Goal: Task Accomplishment & Management: Manage account settings

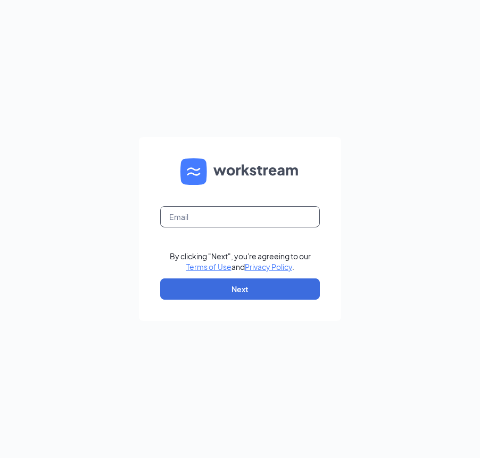
click at [264, 213] on input "text" at bounding box center [240, 216] width 160 height 21
type input "[PERSON_NAME][EMAIL_ADDRESS][DOMAIN_NAME]"
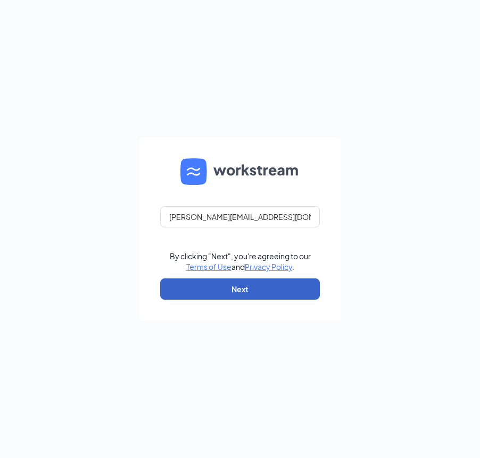
click at [244, 293] on button "Next" at bounding box center [240, 289] width 160 height 21
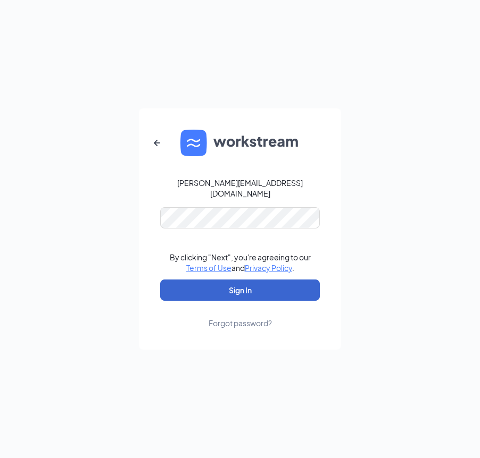
drag, startPoint x: 234, startPoint y: 278, endPoint x: 240, endPoint y: 278, distance: 6.4
click at [234, 280] on button "Sign In" at bounding box center [240, 290] width 160 height 21
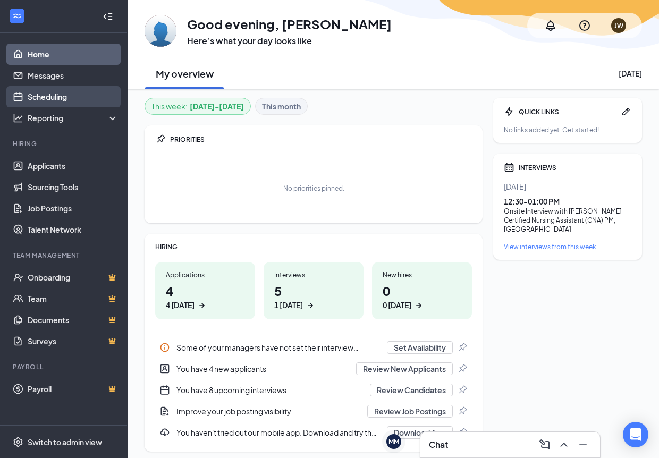
click at [39, 94] on link "Scheduling" at bounding box center [73, 96] width 91 height 21
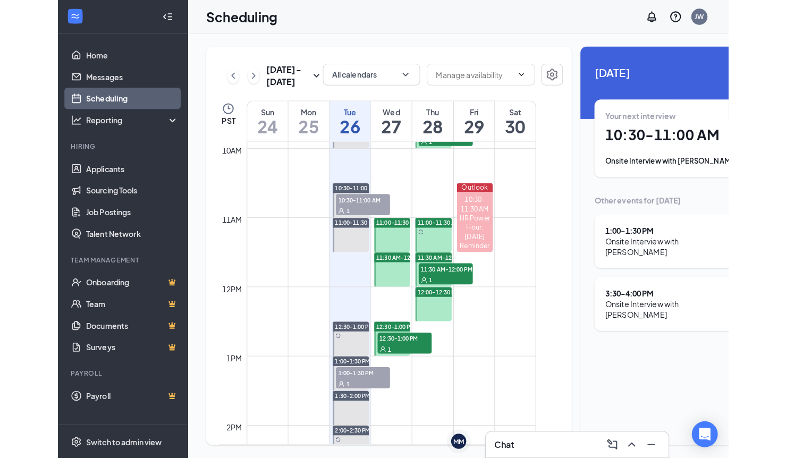
scroll to position [682, 0]
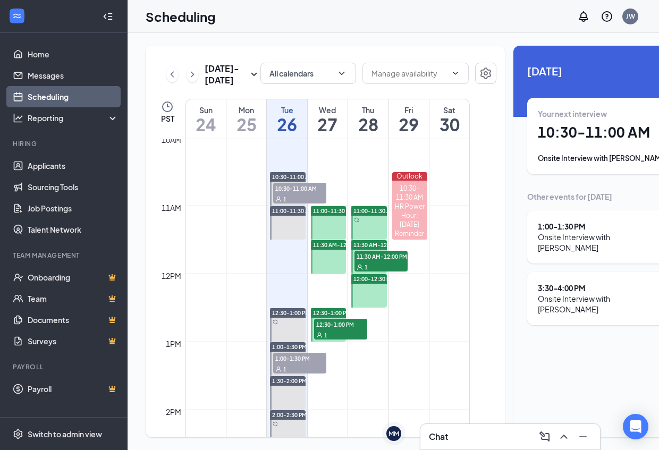
click at [332, 340] on div "1" at bounding box center [340, 335] width 53 height 11
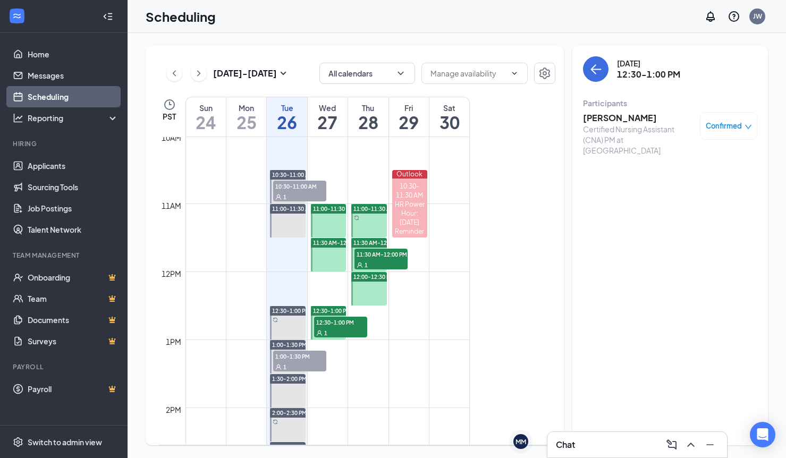
click at [479, 124] on div "Certified Nursing Assistant (CNA) PM at Berkley East Healthcare Center" at bounding box center [639, 140] width 112 height 32
click at [479, 114] on h3 "Alton Perdue" at bounding box center [639, 118] width 112 height 12
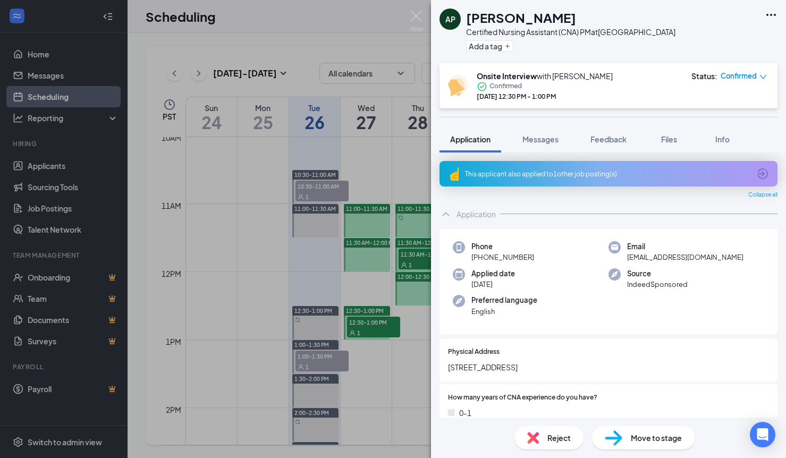
click at [479, 75] on icon "down" at bounding box center [763, 76] width 7 height 7
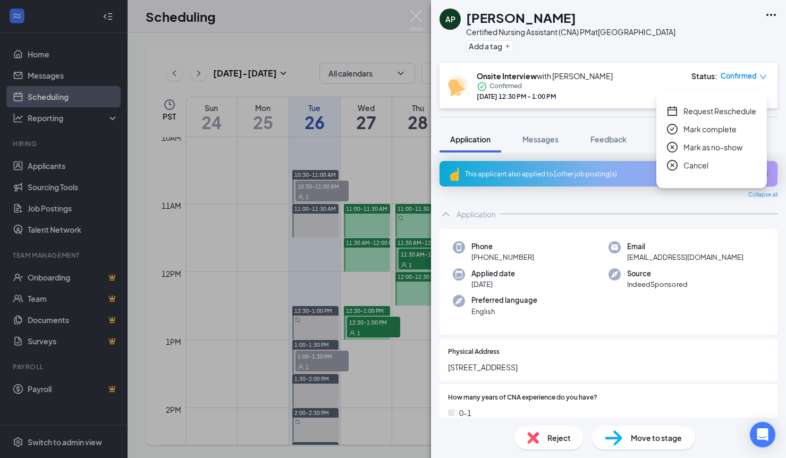
click at [479, 112] on span "Request Reschedule" at bounding box center [720, 111] width 73 height 12
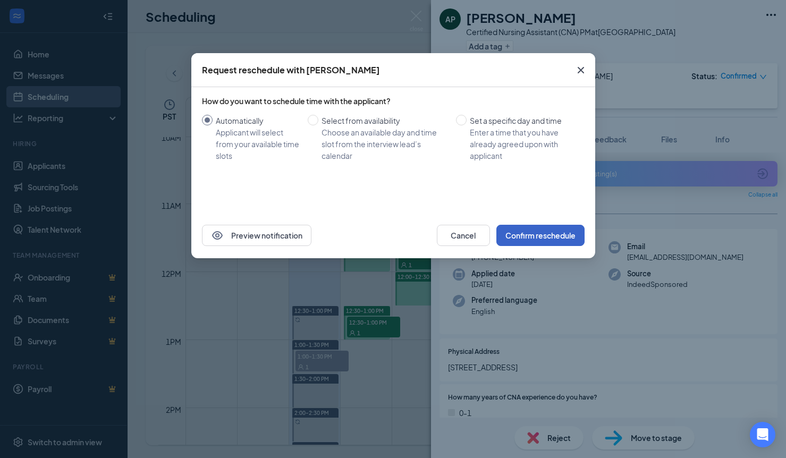
click at [479, 236] on button "Confirm reschedule" at bounding box center [541, 235] width 88 height 21
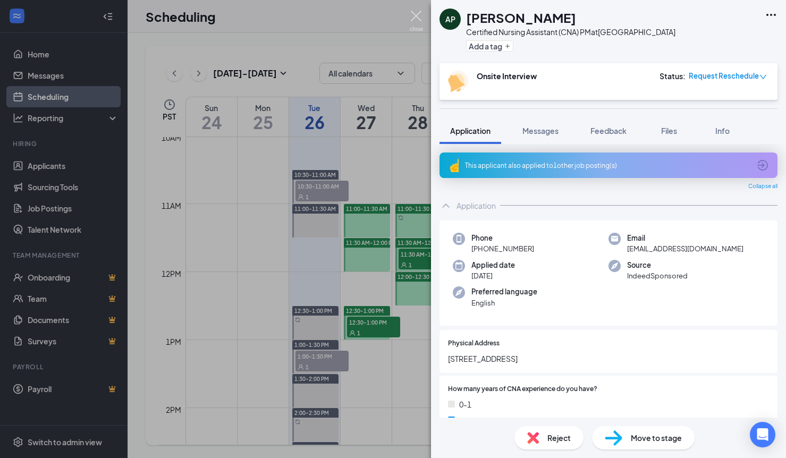
click at [412, 13] on img at bounding box center [416, 21] width 13 height 21
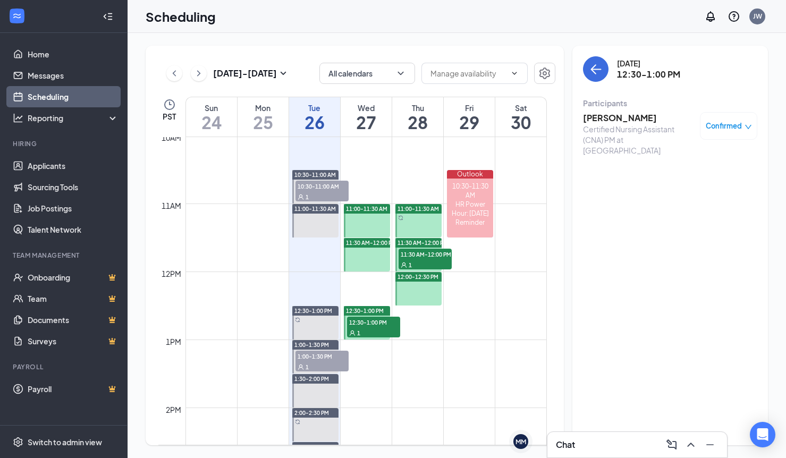
click at [366, 313] on span "12:30-1:00 PM" at bounding box center [365, 310] width 38 height 7
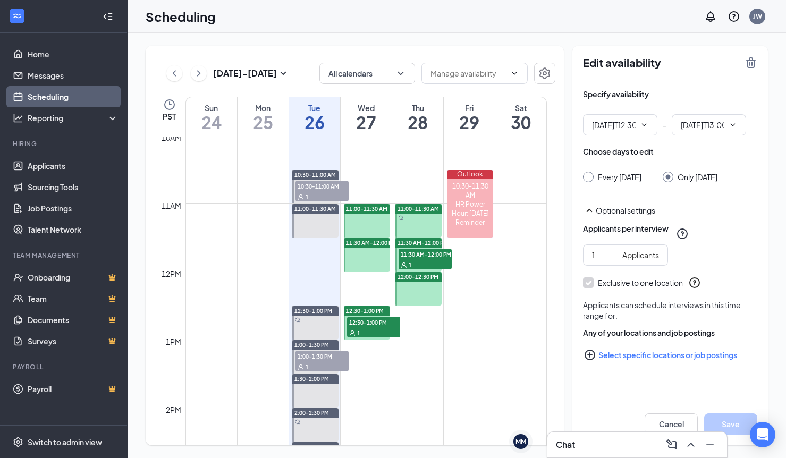
type input "12:30 PM"
type input "01:00 PM"
drag, startPoint x: 366, startPoint y: 313, endPoint x: 740, endPoint y: 150, distance: 407.6
click at [479, 150] on div "Choose days to edit" at bounding box center [670, 156] width 174 height 21
click at [479, 62] on icon "TrashOutline" at bounding box center [751, 62] width 13 height 13
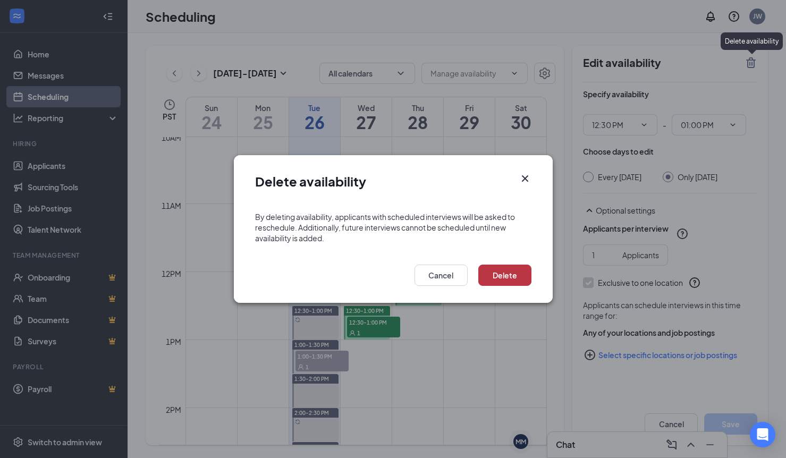
click at [479, 274] on button "Delete" at bounding box center [505, 275] width 53 height 21
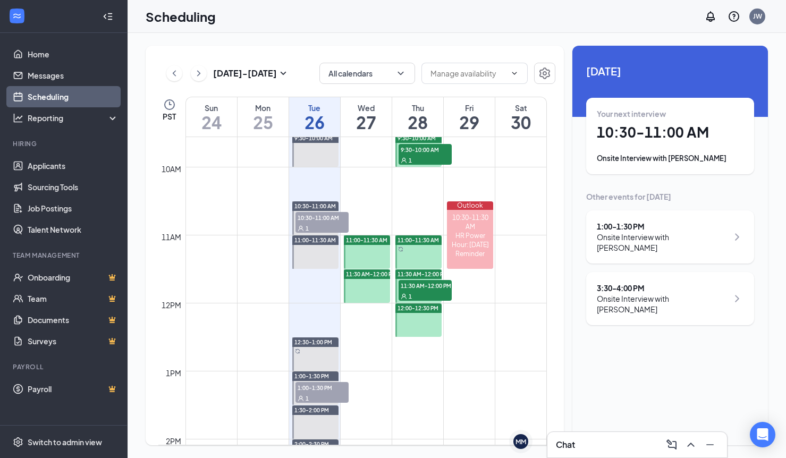
scroll to position [629, 0]
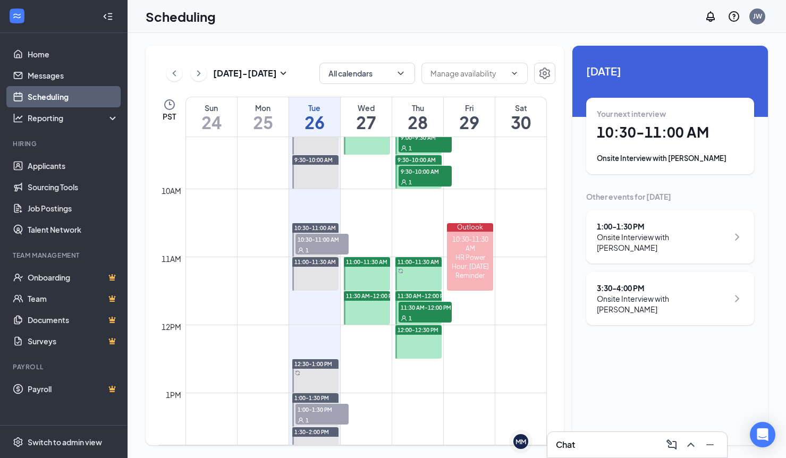
click at [327, 242] on span "10:30-11:00 AM" at bounding box center [322, 239] width 53 height 11
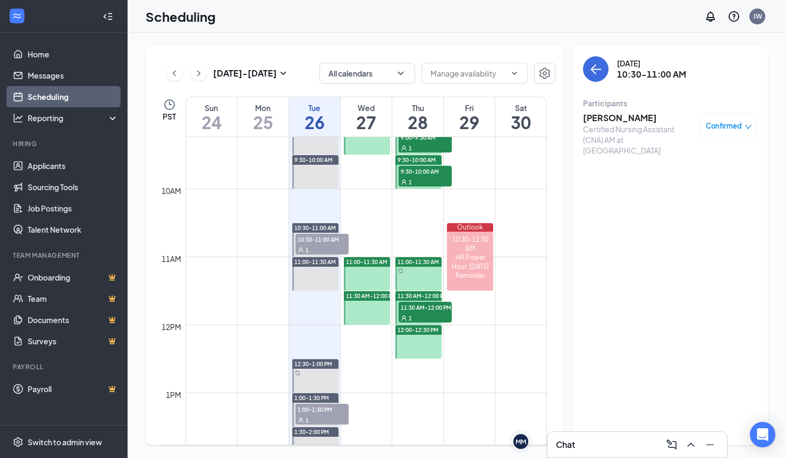
click at [614, 120] on h3 "Da'Niya Johnson" at bounding box center [639, 118] width 112 height 12
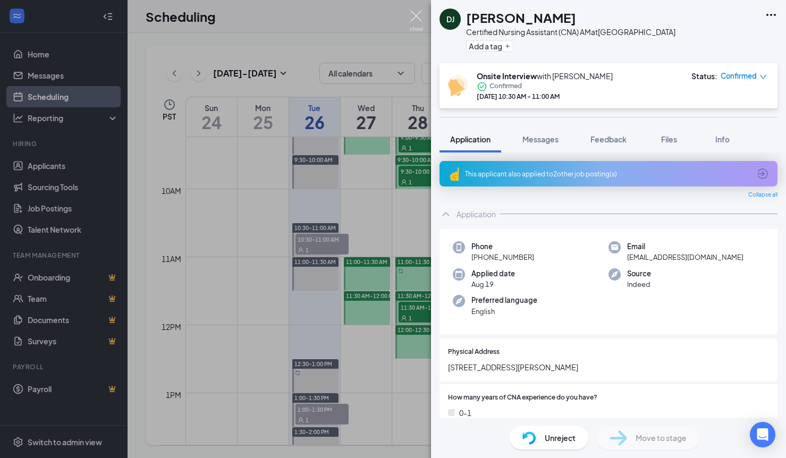
click at [416, 17] on img at bounding box center [416, 21] width 13 height 21
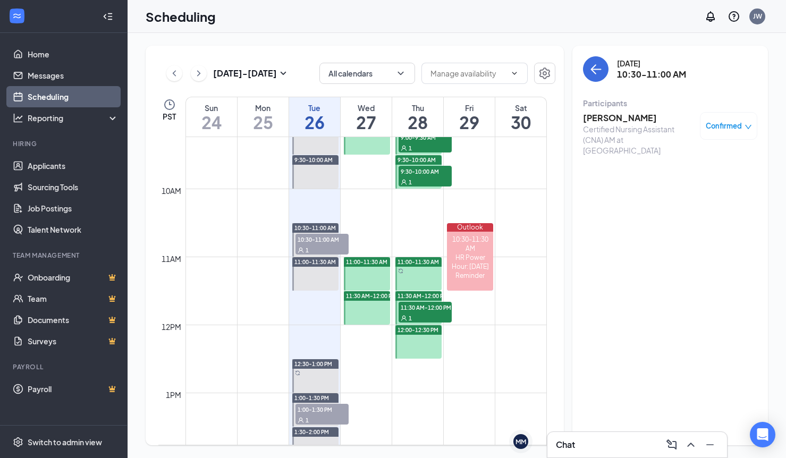
click at [340, 413] on span "1:00-1:30 PM" at bounding box center [322, 409] width 53 height 11
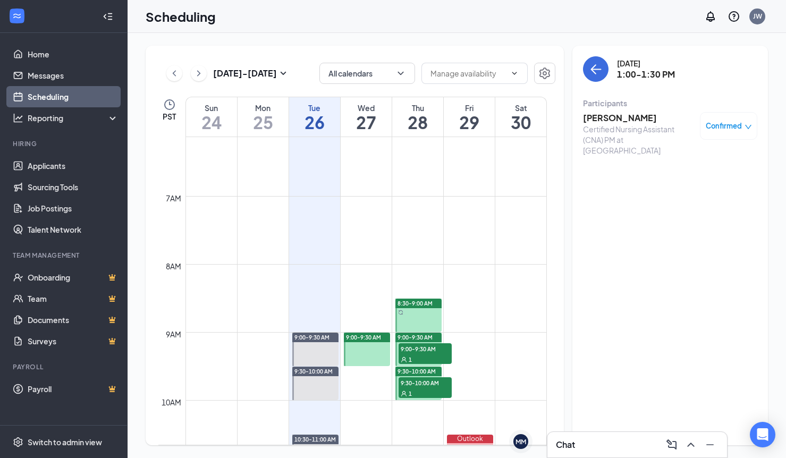
scroll to position [416, 0]
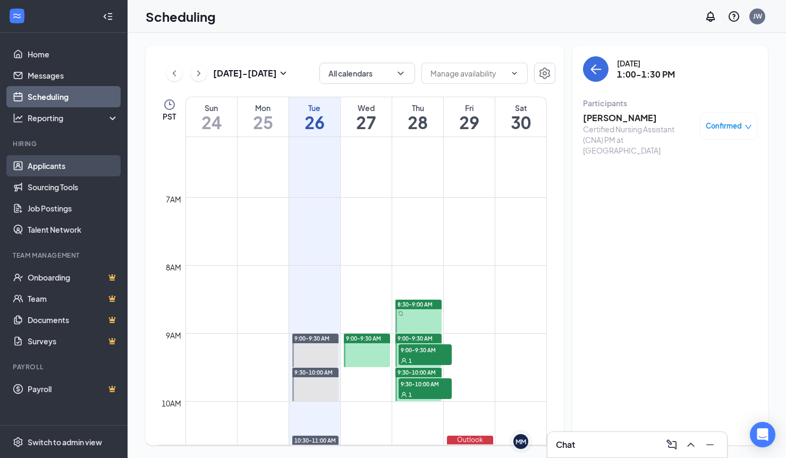
drag, startPoint x: 60, startPoint y: 169, endPoint x: 63, endPoint y: 163, distance: 6.7
click at [60, 169] on link "Applicants" at bounding box center [73, 165] width 91 height 21
